Goal: Information Seeking & Learning: Understand process/instructions

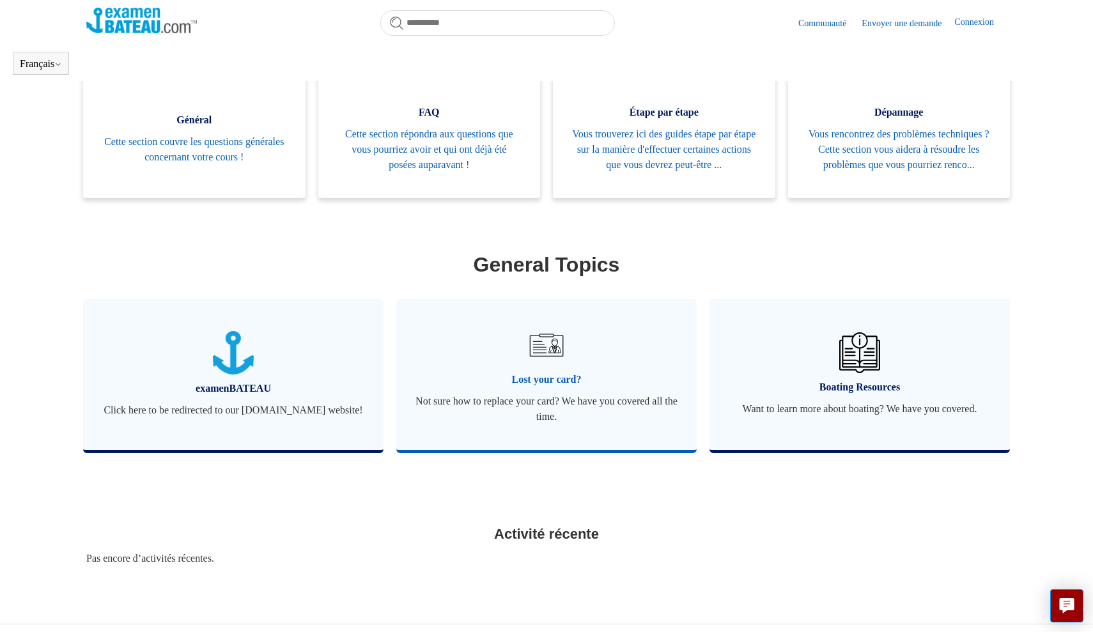
scroll to position [263, 0]
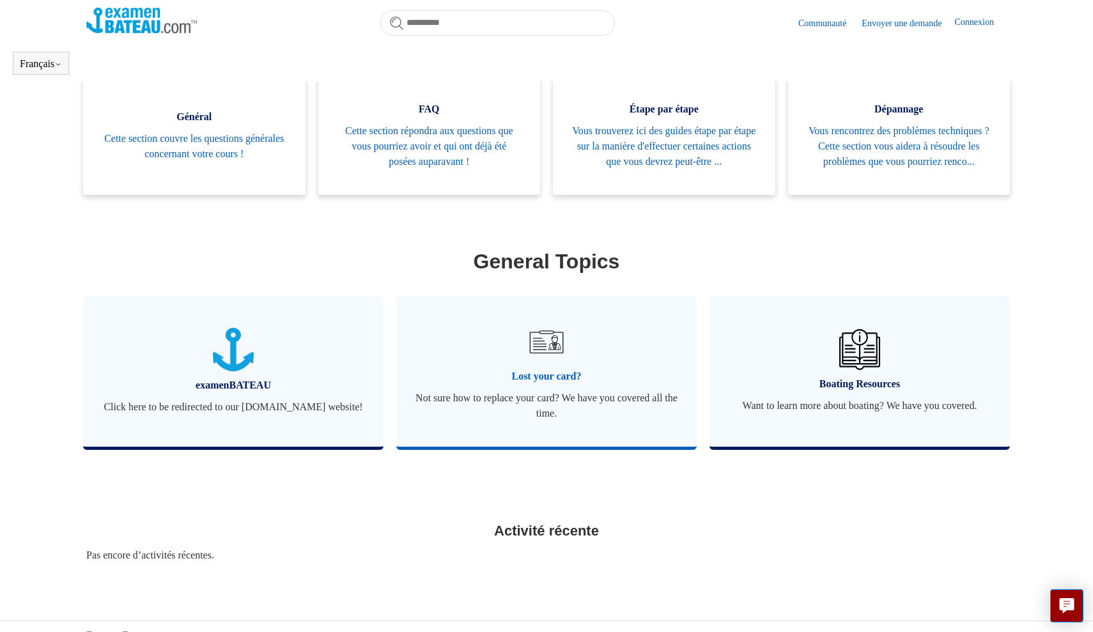
click at [564, 364] on img at bounding box center [546, 342] width 45 height 45
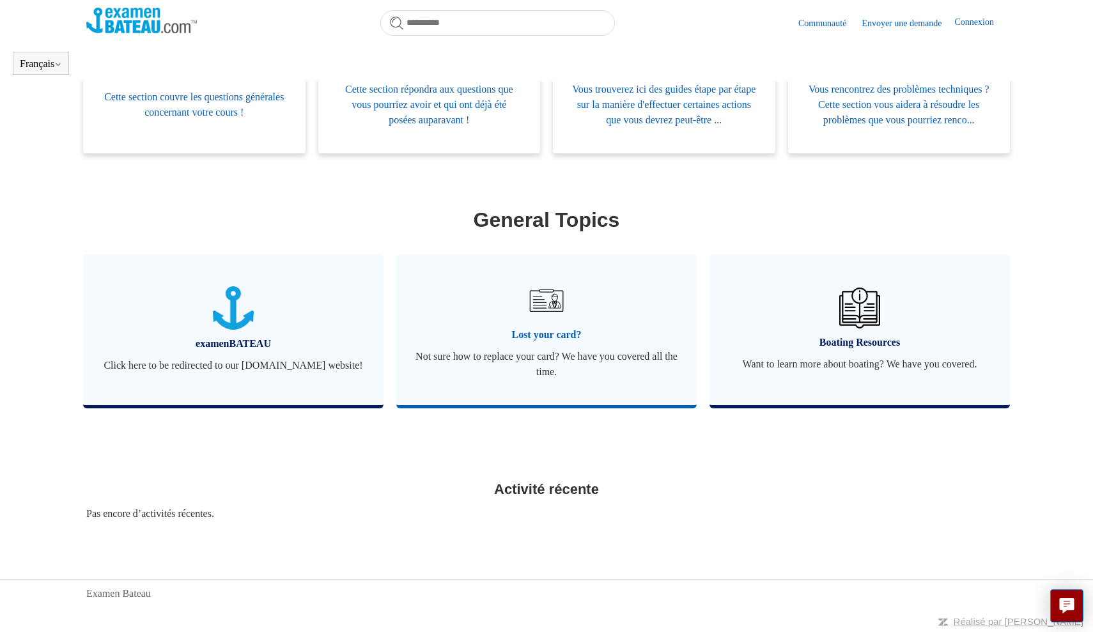
scroll to position [324, 0]
click at [554, 332] on span "Lost your card?" at bounding box center [547, 334] width 262 height 15
click at [559, 318] on img at bounding box center [546, 300] width 45 height 45
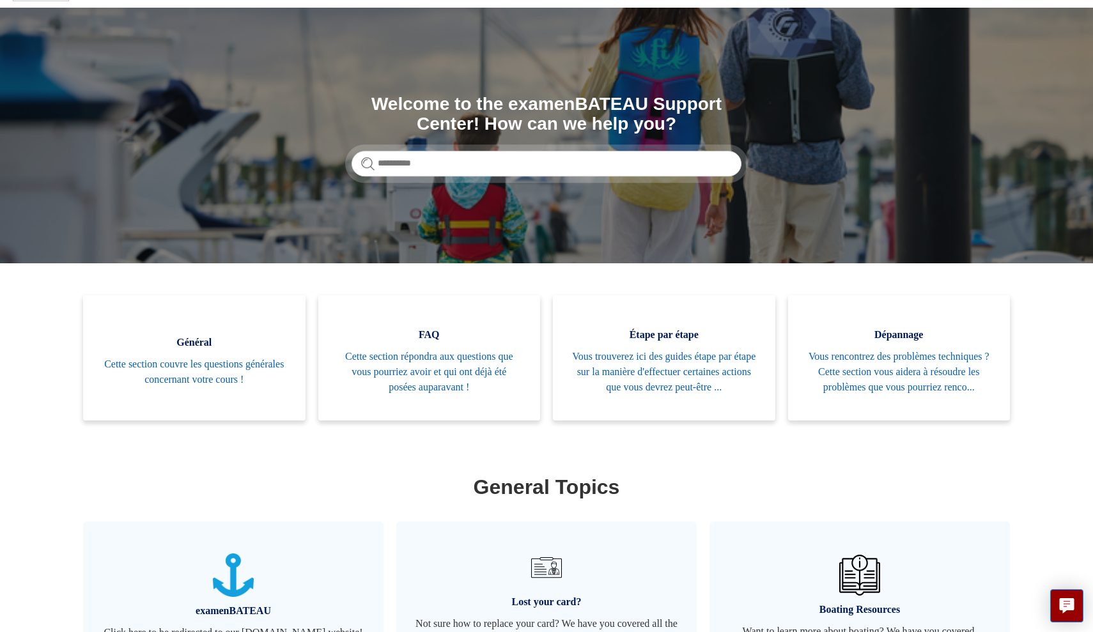
scroll to position [76, 0]
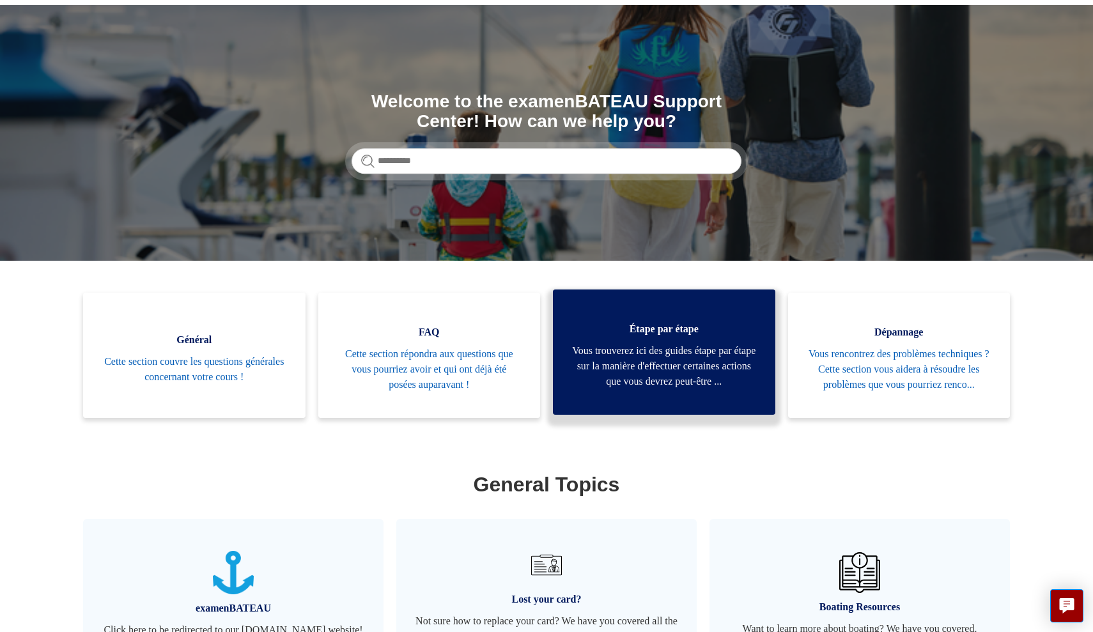
click at [646, 322] on span "Étape par étape" at bounding box center [664, 329] width 184 height 15
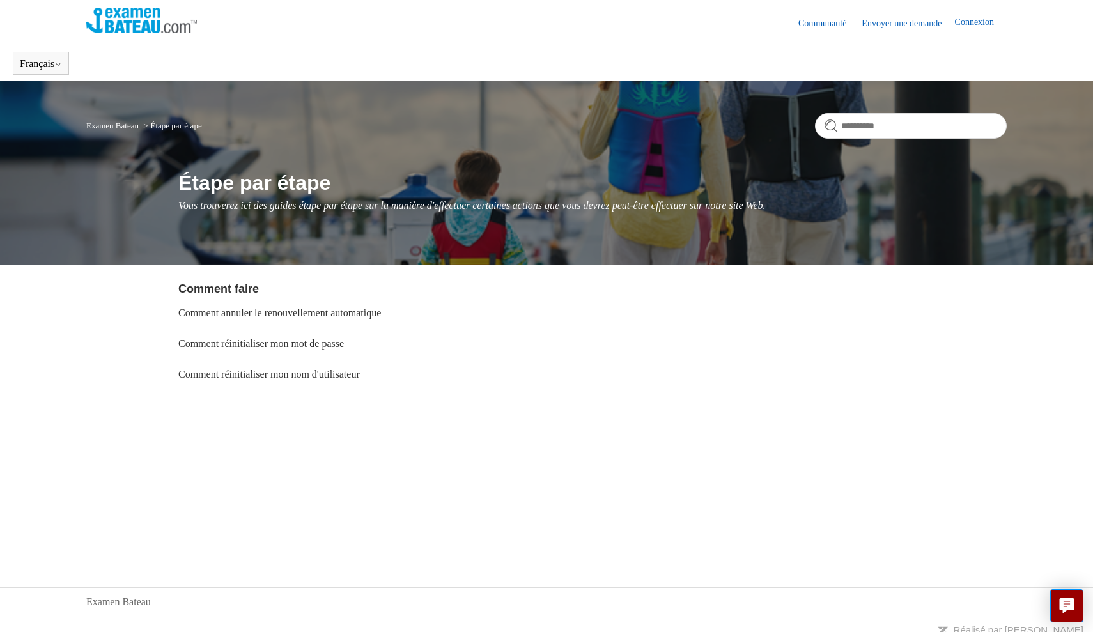
click at [986, 21] on link "Connexion" at bounding box center [981, 22] width 52 height 15
